Goal: Check status: Check status

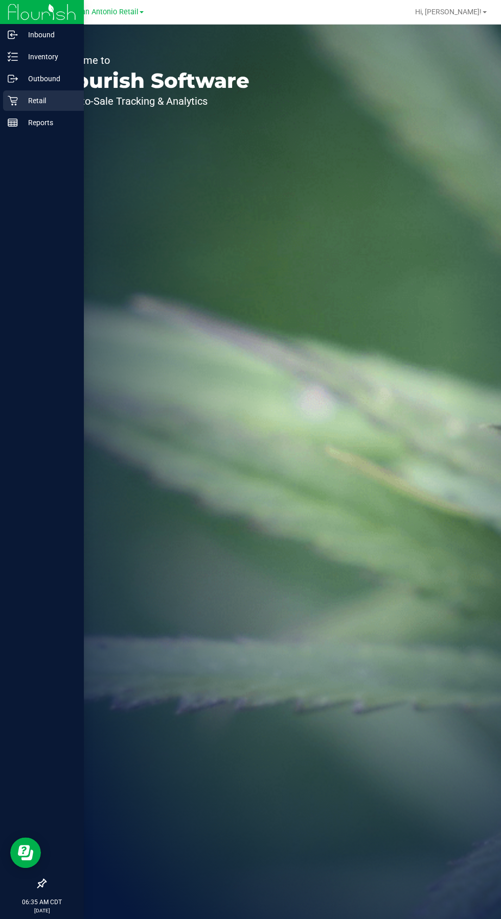
click at [17, 98] on icon at bounding box center [13, 101] width 10 height 10
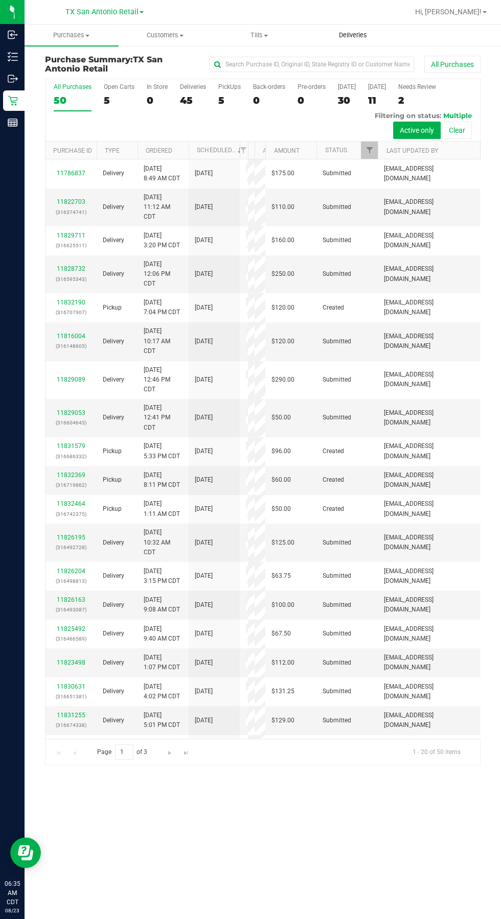
click at [350, 35] on span "Deliveries" at bounding box center [353, 35] width 56 height 9
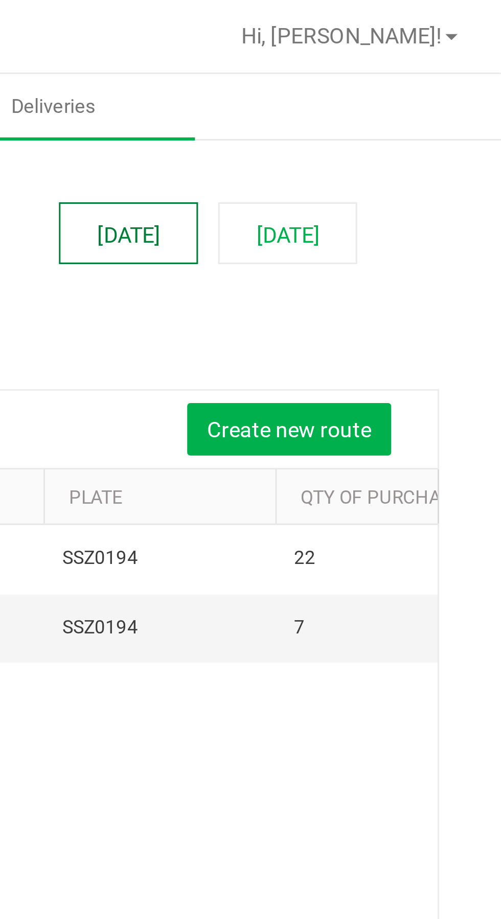
click at [380, 75] on button "[DATE]" at bounding box center [377, 77] width 46 height 20
